Goal: Transaction & Acquisition: Purchase product/service

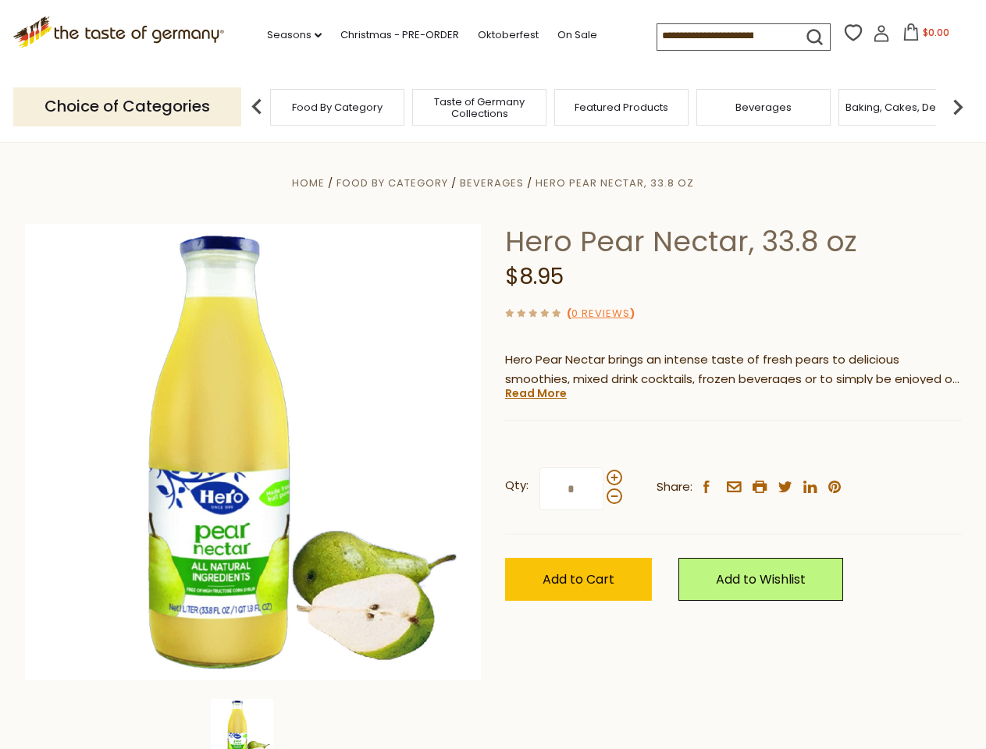
click at [493, 375] on div "Home Food By Category [GEOGRAPHIC_DATA] Hero Pear Nectar, 33.8 oz Hero Pear Nec…" at bounding box center [493, 473] width 960 height 601
click at [288, 35] on link "Seasons dropdown_arrow" at bounding box center [294, 35] width 55 height 17
click at [724, 36] on input at bounding box center [723, 35] width 132 height 22
click at [923, 37] on span "$0.00" at bounding box center [936, 32] width 27 height 13
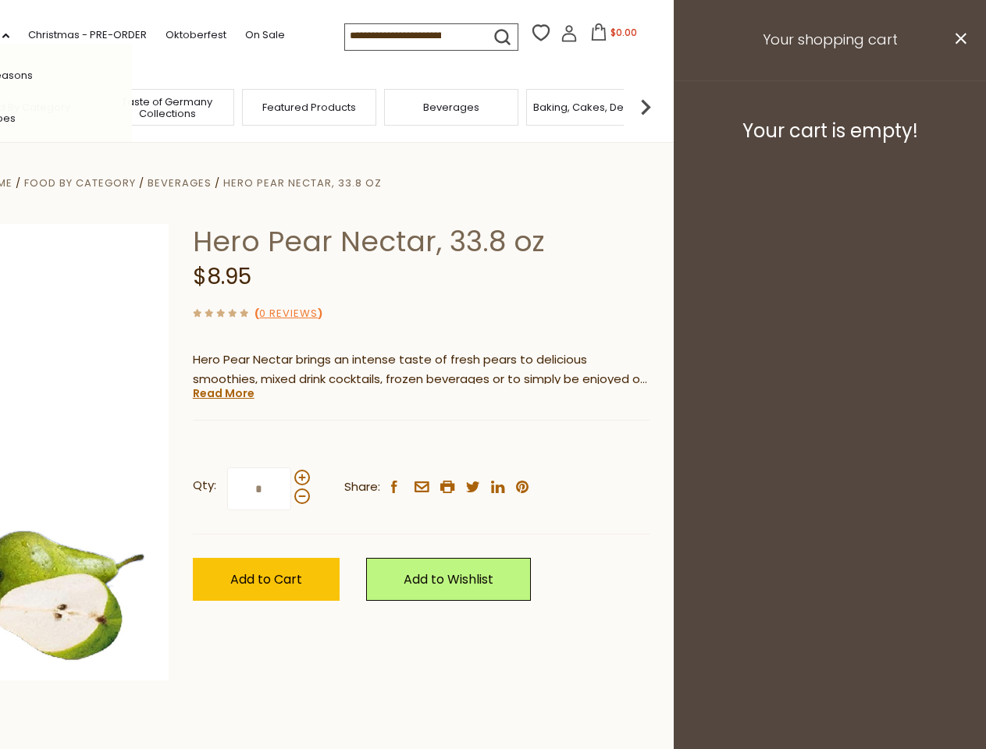
click at [132, 106] on div "All Seasons Recipes Game Day [DATE] [DATE] [DATE][PERSON_NAME] [DATE] Springfes…" at bounding box center [43, 375] width 177 height 662
click at [661, 106] on img at bounding box center [645, 106] width 31 height 31
click at [493, 446] on div "Qty: * Share: facebook email printer twitter linkedin pinterest" at bounding box center [421, 489] width 457 height 91
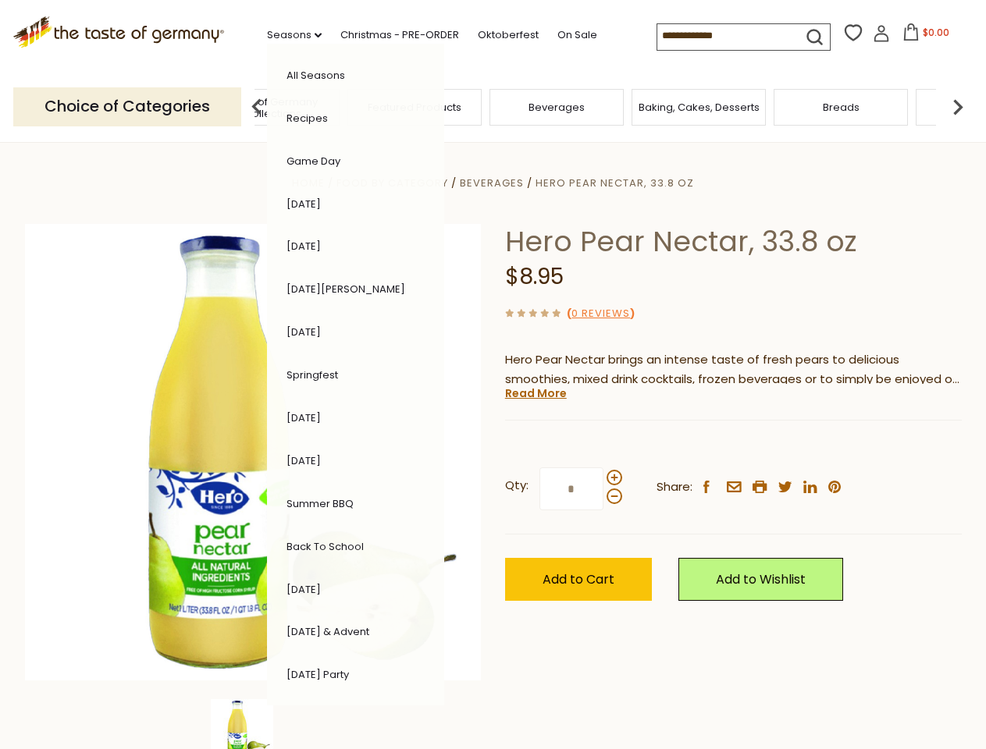
click at [253, 724] on img at bounding box center [242, 730] width 62 height 62
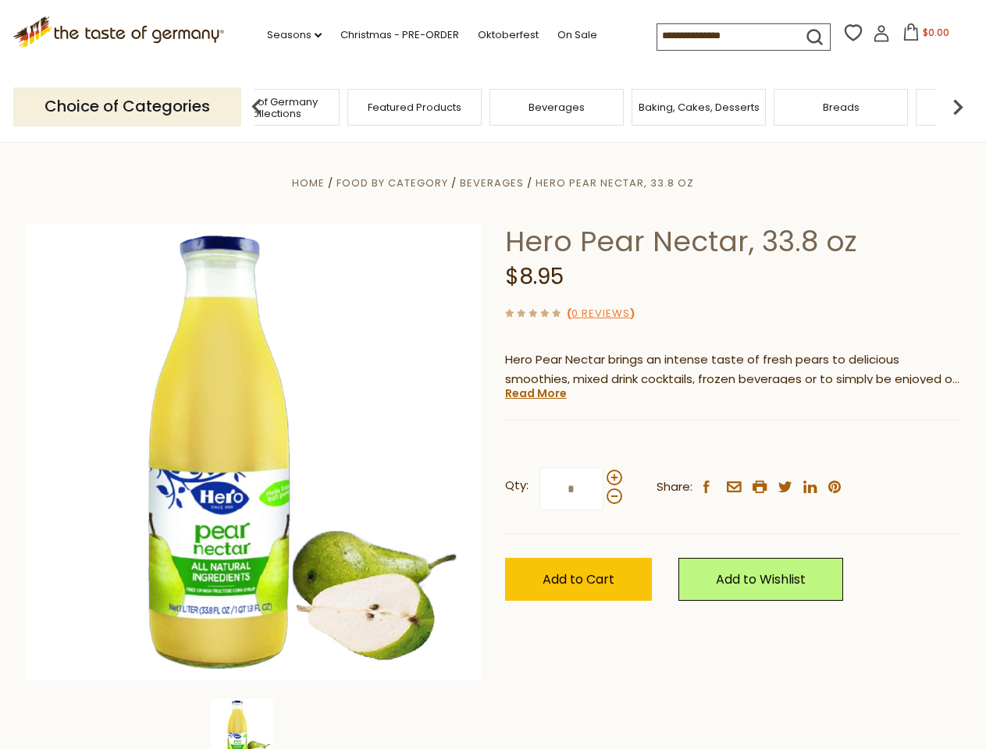
click at [253, 724] on img at bounding box center [242, 730] width 62 height 62
click at [535, 393] on link "Read More" at bounding box center [536, 394] width 62 height 16
